Goal: Find specific page/section

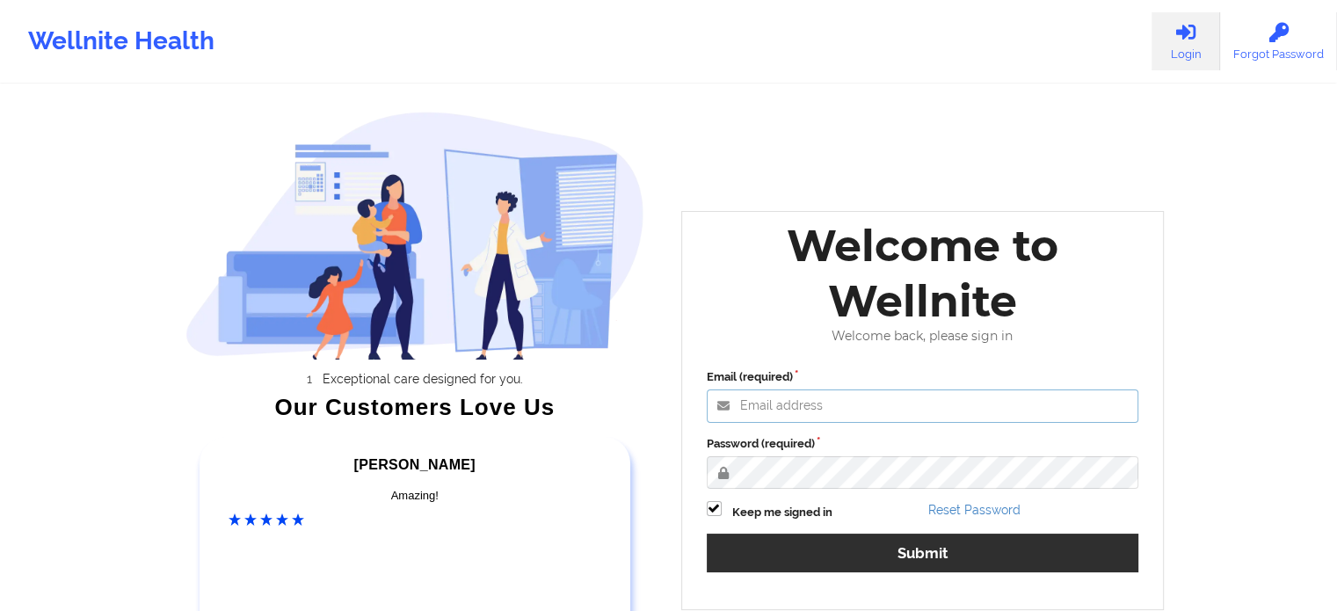
type input "[EMAIL_ADDRESS][DOMAIN_NAME]"
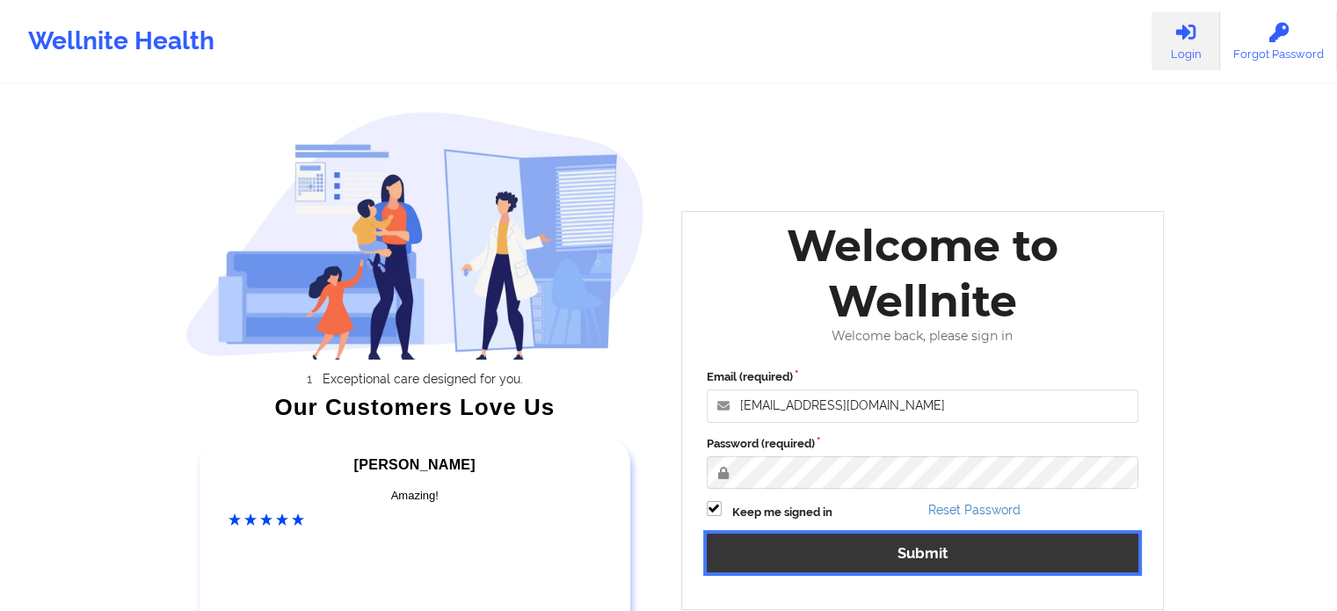
click at [791, 560] on button "Submit" at bounding box center [923, 553] width 433 height 38
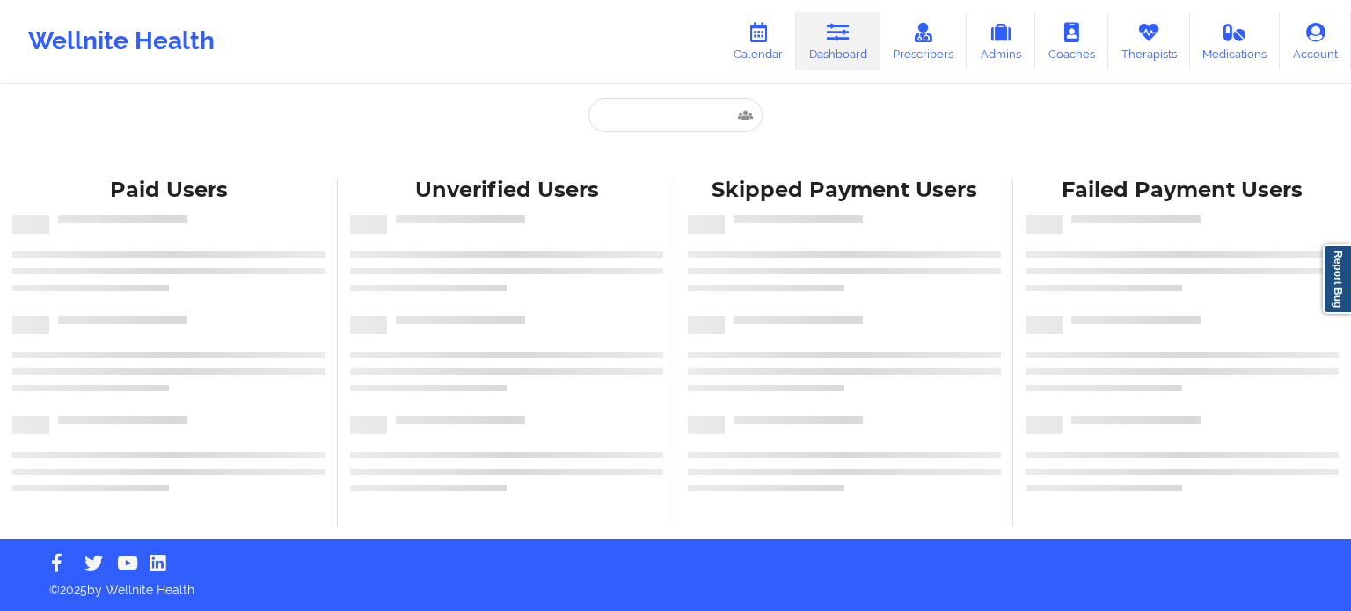
click at [668, 98] on div "Paid Unverified Skipped Failed Paid Users Unverified Users Skipped Payment User…" at bounding box center [675, 269] width 1351 height 539
click at [661, 106] on input "text" at bounding box center [675, 114] width 174 height 33
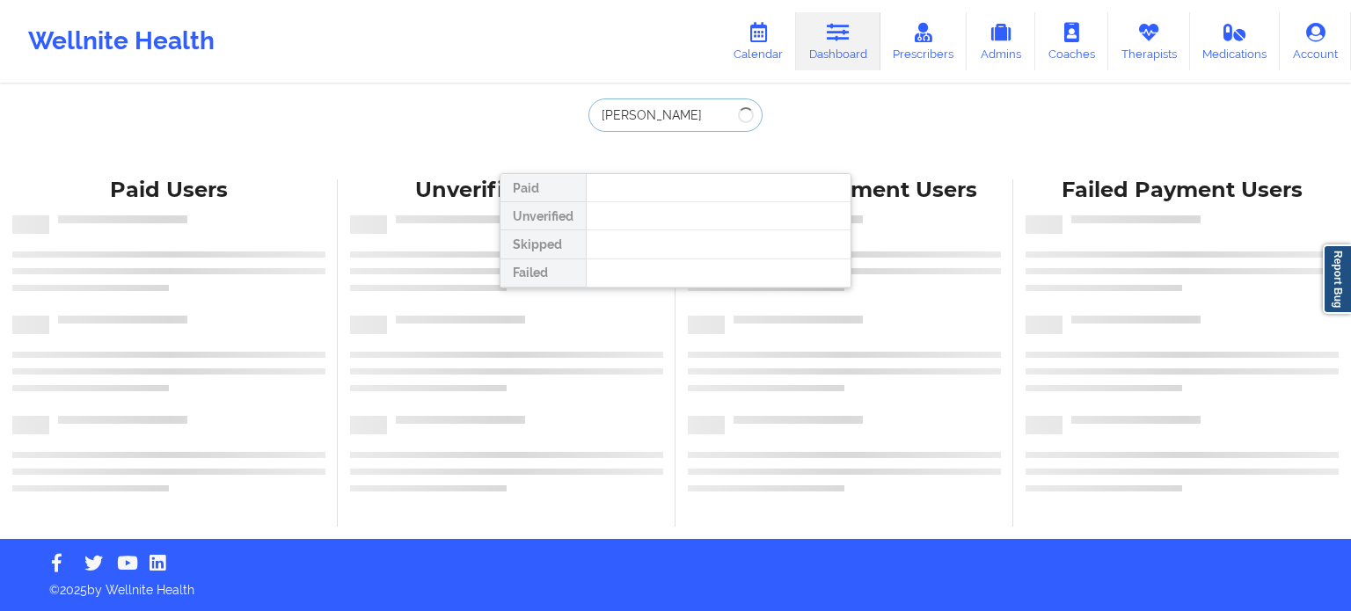
type input "[PERSON_NAME]"
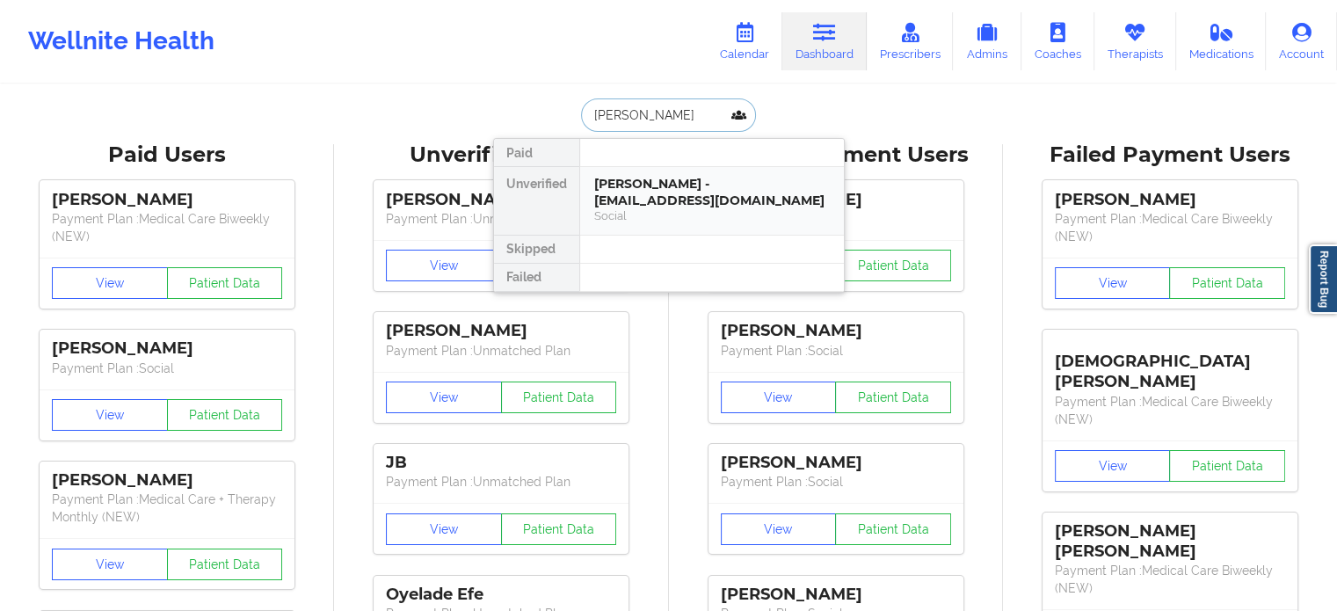
drag, startPoint x: 589, startPoint y: 201, endPoint x: 753, endPoint y: 193, distance: 163.7
click at [753, 193] on div "[PERSON_NAME] - [EMAIL_ADDRESS][DOMAIN_NAME] Social" at bounding box center [712, 201] width 264 height 68
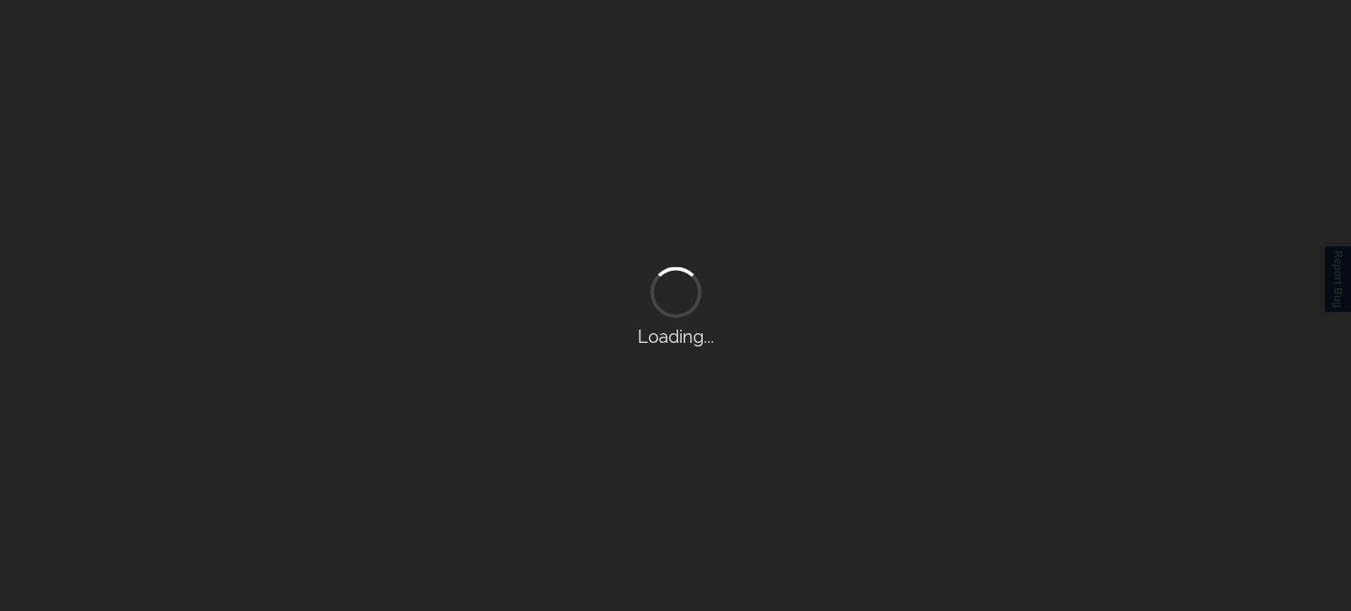
click at [594, 320] on div "Loading..." at bounding box center [675, 305] width 1351 height 611
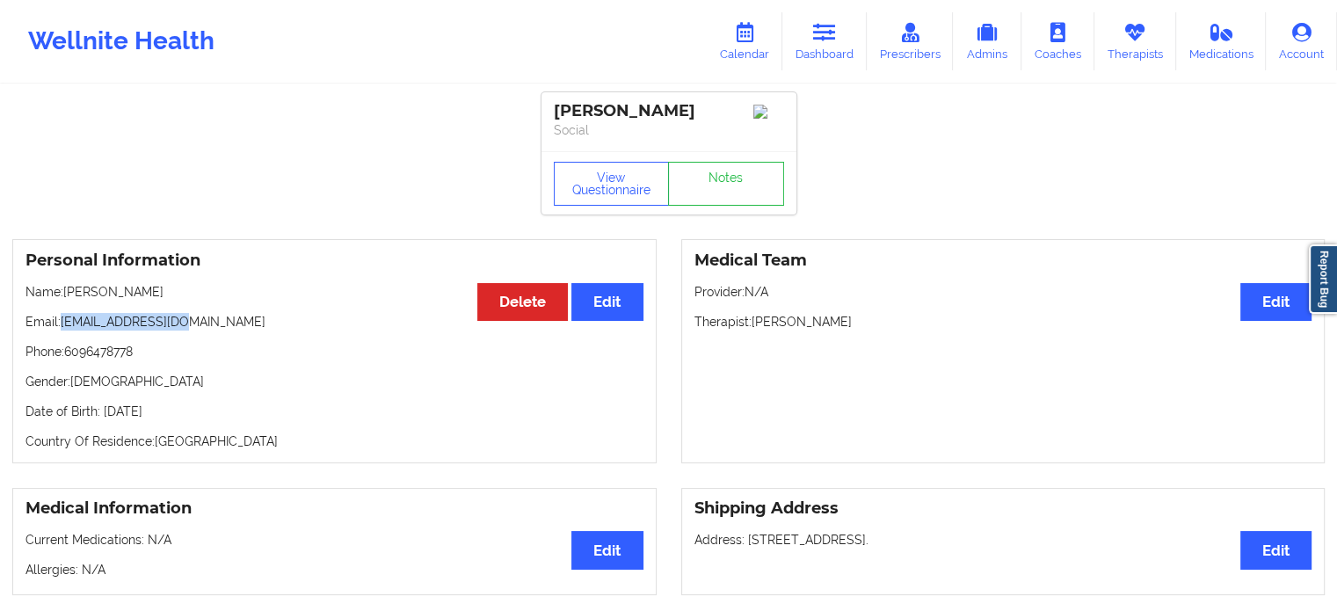
drag, startPoint x: 63, startPoint y: 320, endPoint x: 186, endPoint y: 326, distance: 123.3
click at [186, 326] on p "Email: [EMAIL_ADDRESS][DOMAIN_NAME]" at bounding box center [335, 322] width 618 height 18
copy p "[EMAIL_ADDRESS][DOMAIN_NAME]"
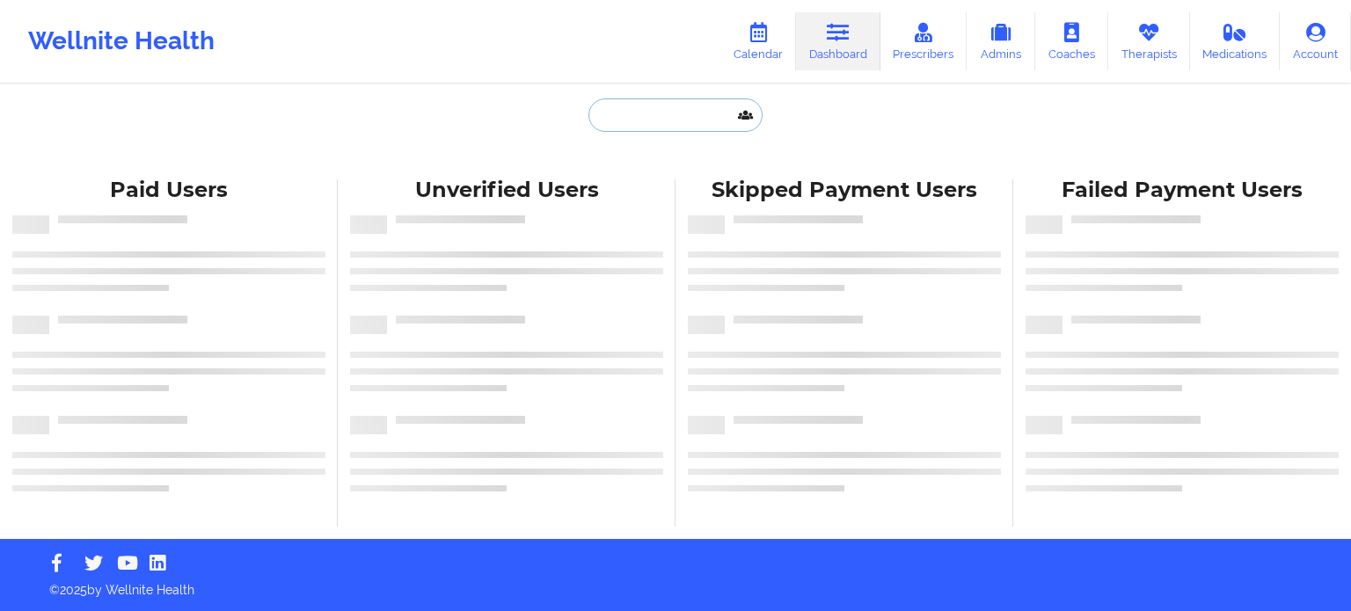
click at [647, 115] on input "text" at bounding box center [675, 114] width 174 height 33
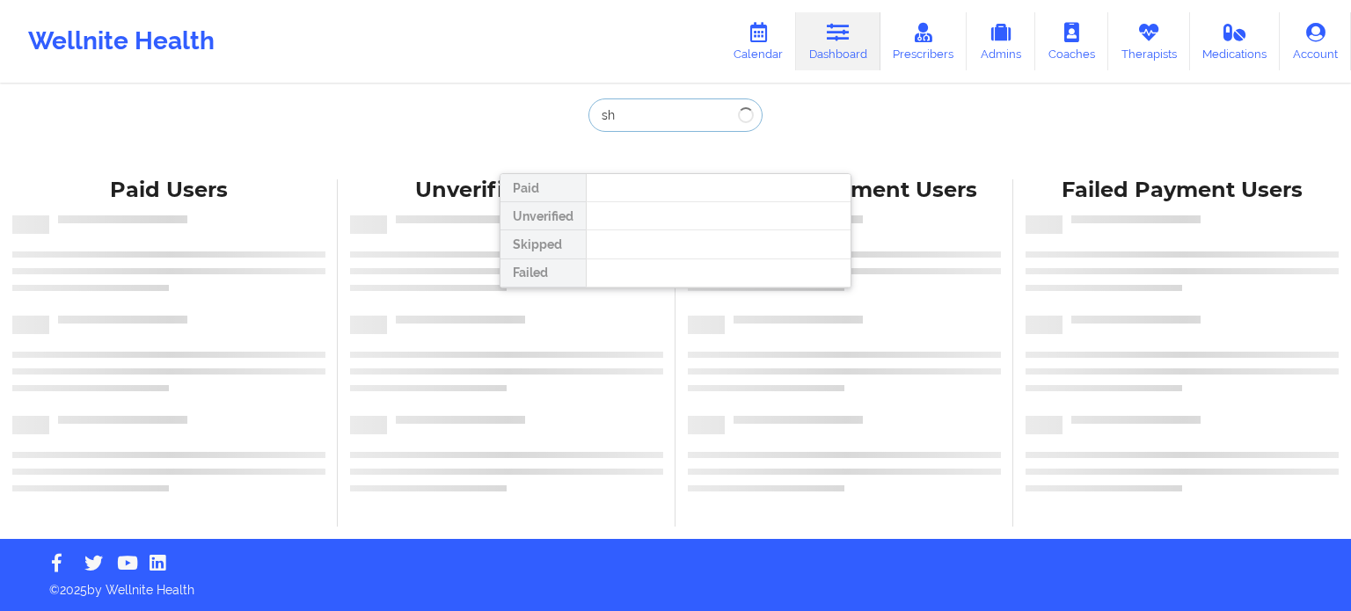
type input "s"
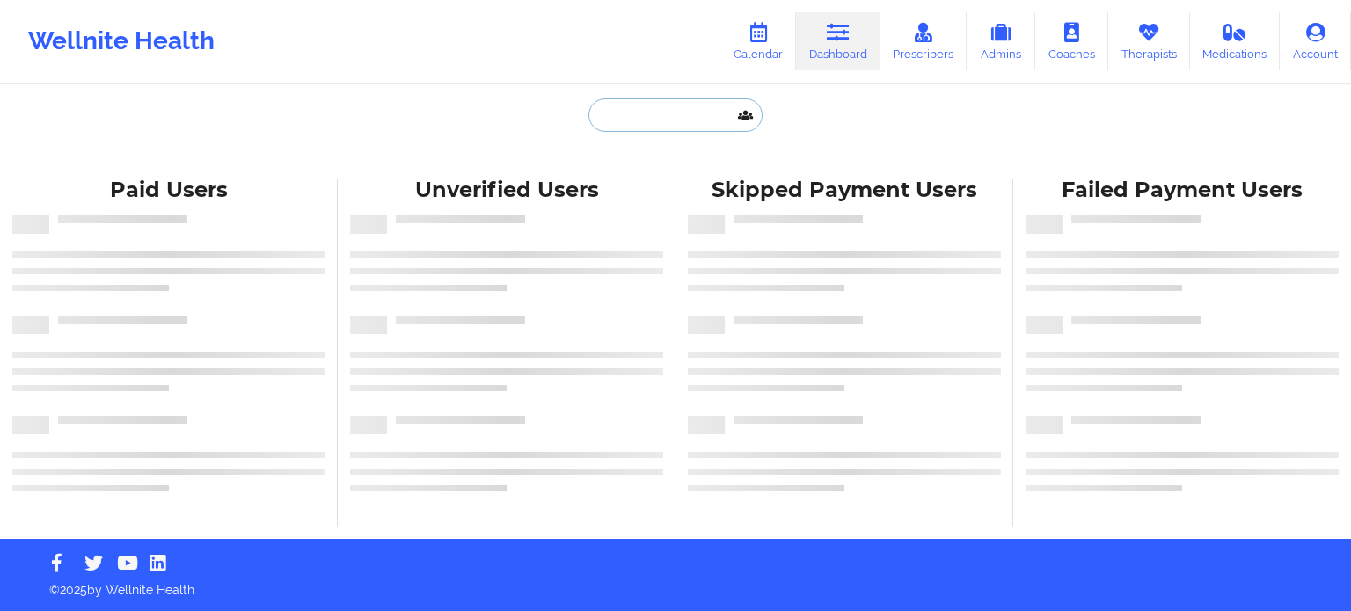
click at [633, 111] on input "text" at bounding box center [675, 114] width 174 height 33
click at [563, 467] on div at bounding box center [506, 463] width 313 height 11
click at [619, 108] on input "text" at bounding box center [675, 114] width 174 height 33
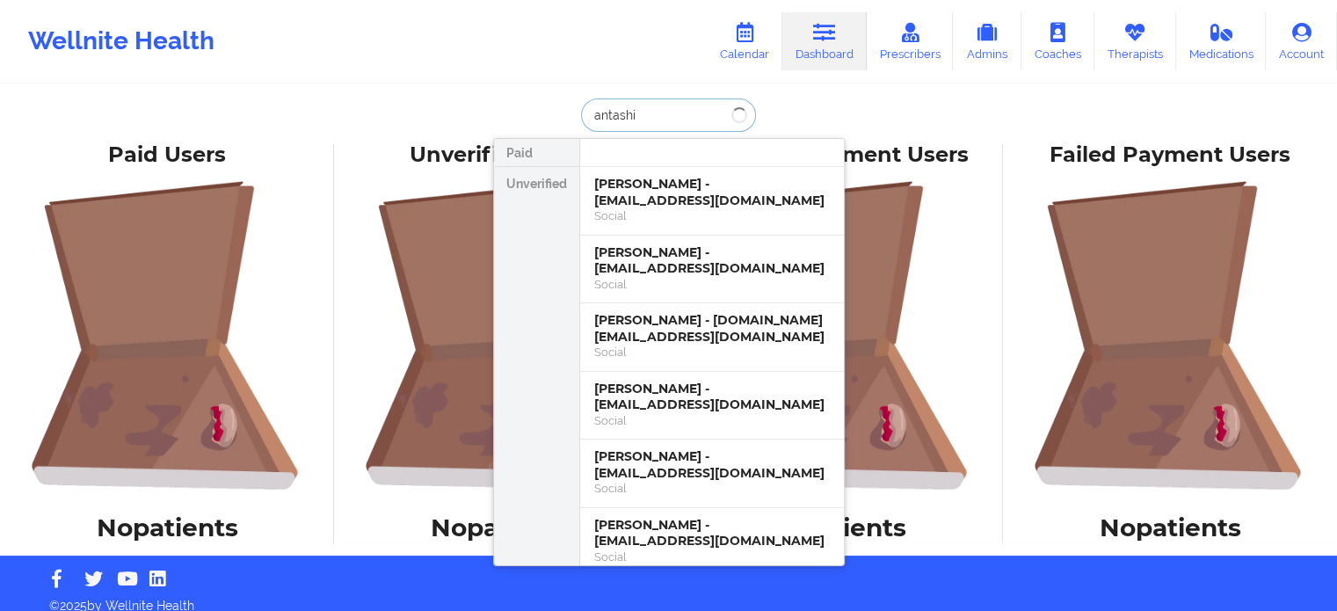
scroll to position [822, 0]
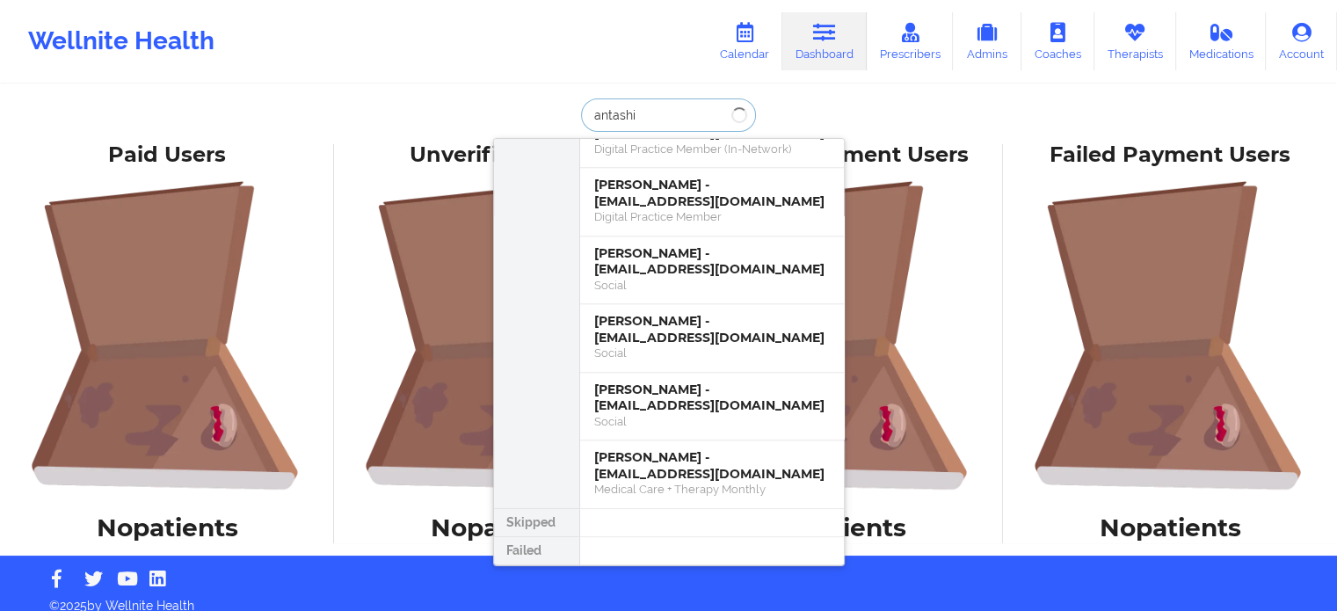
type input "antashi"
